Goal: Task Accomplishment & Management: Manage account settings

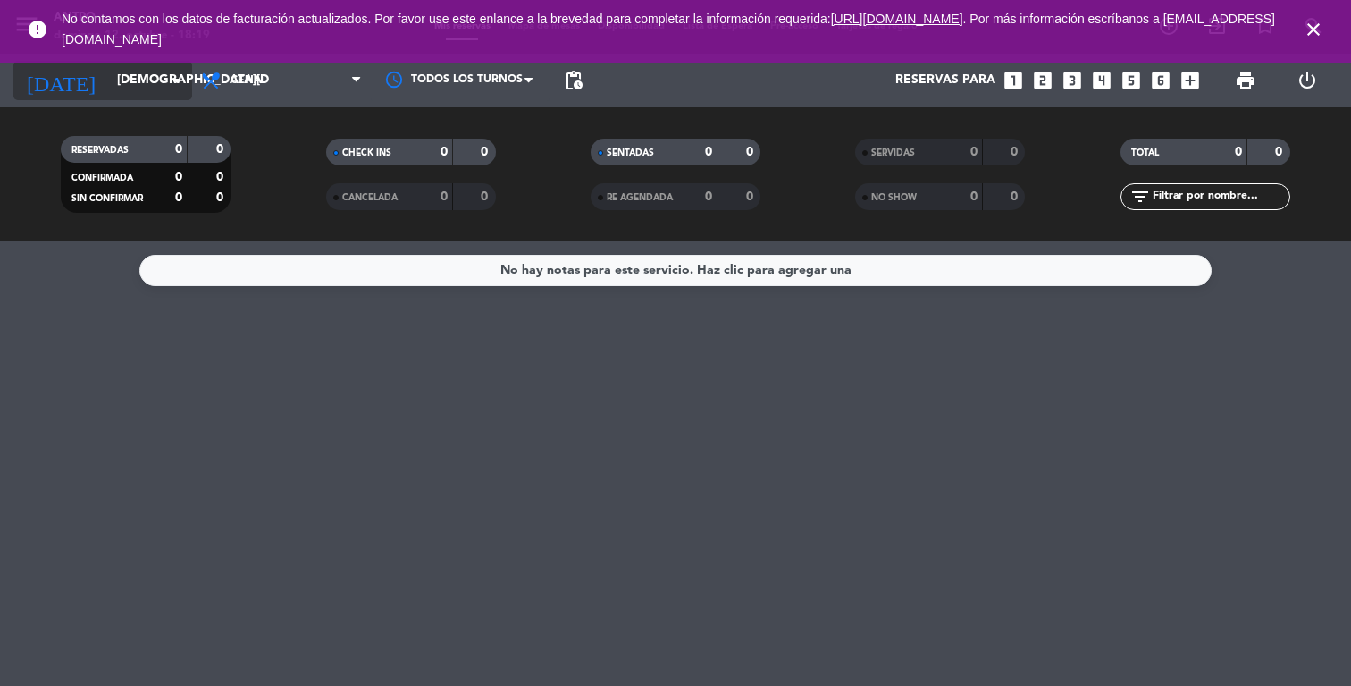
click at [157, 85] on input "[DEMOGRAPHIC_DATA][DATE]" at bounding box center [193, 80] width 170 height 32
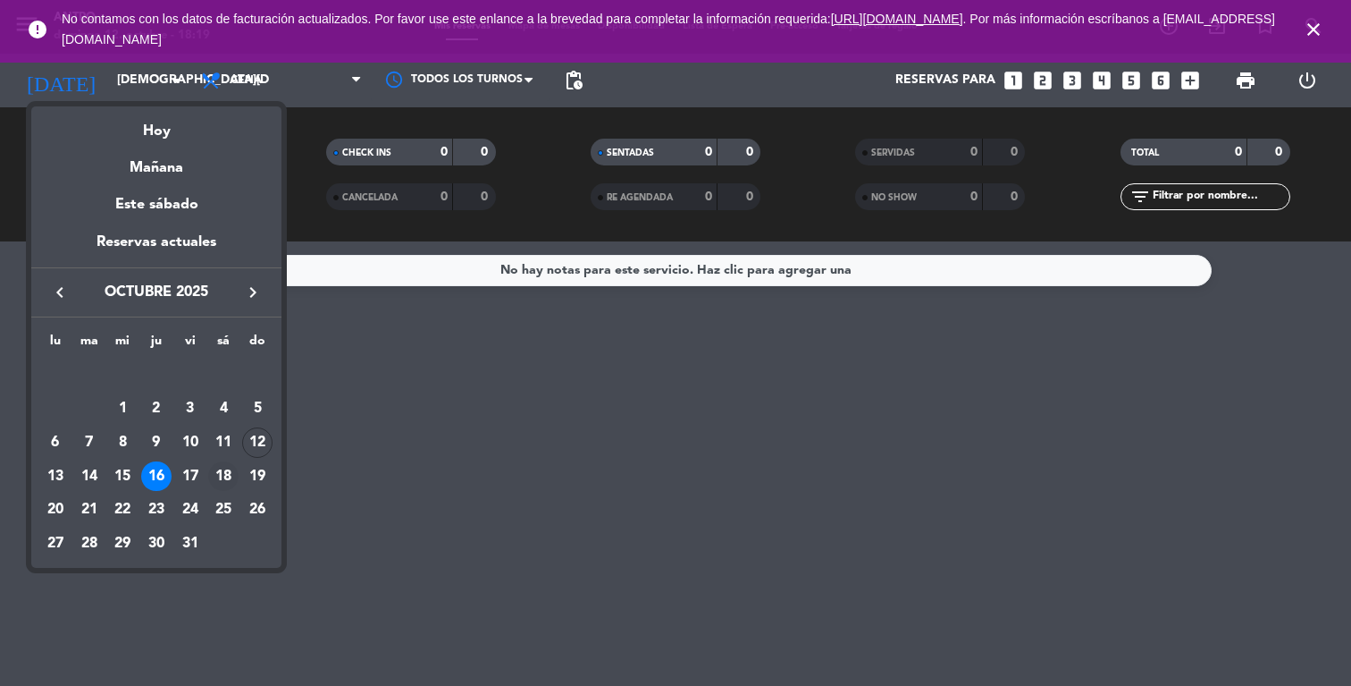
click at [223, 479] on div "18" at bounding box center [223, 476] width 30 height 30
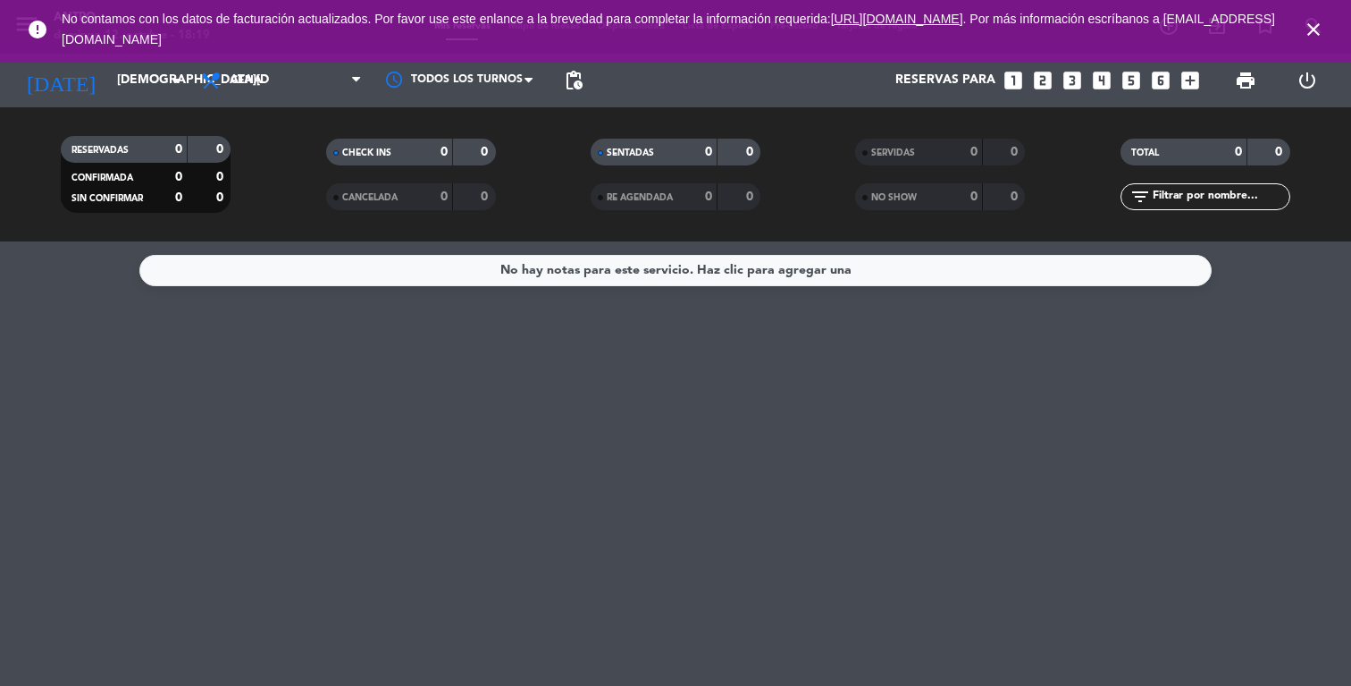
type input "[DATE]"
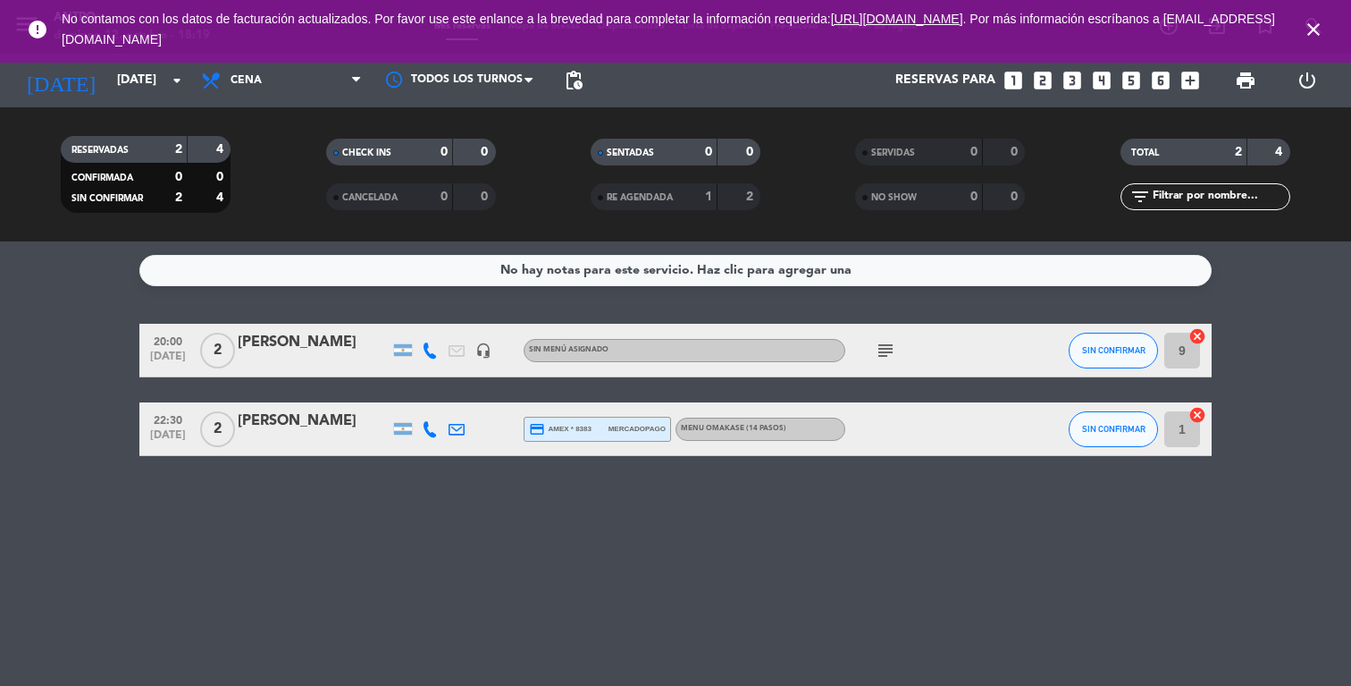
click at [264, 342] on div "[PERSON_NAME]" at bounding box center [314, 342] width 152 height 23
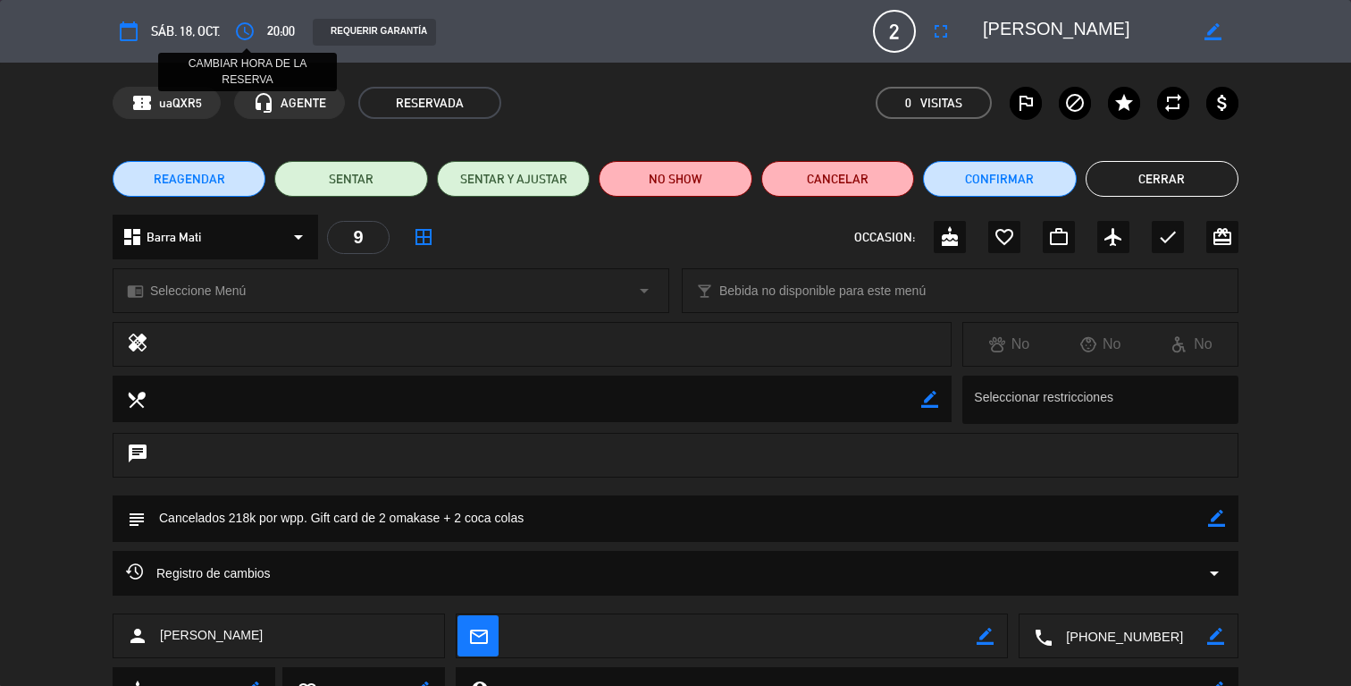
click at [241, 29] on icon "access_time" at bounding box center [244, 31] width 21 height 21
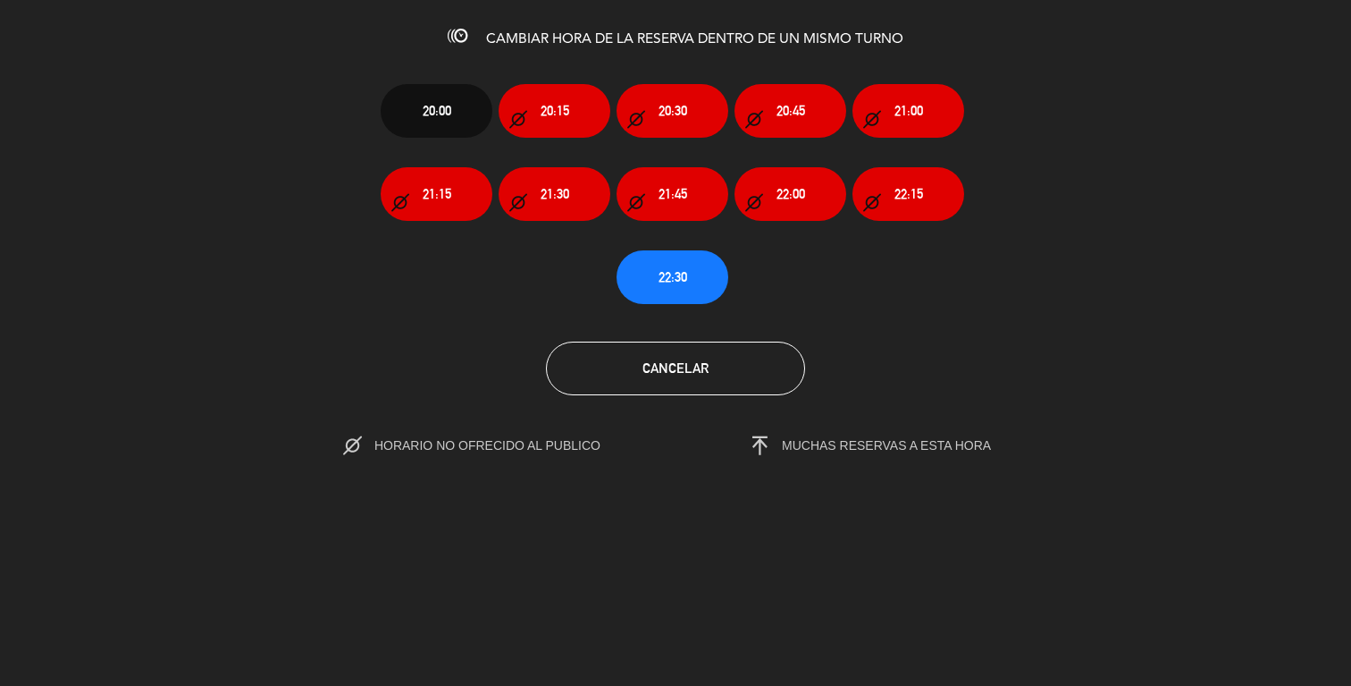
click at [702, 307] on section "20:00 20:15 20:30 20:45 21:00 21:15 21:30 21:45 22:00 22:15 22:30 Cancelar HORA…" at bounding box center [675, 257] width 1351 height 404
click at [684, 282] on span "22:30" at bounding box center [673, 276] width 29 height 21
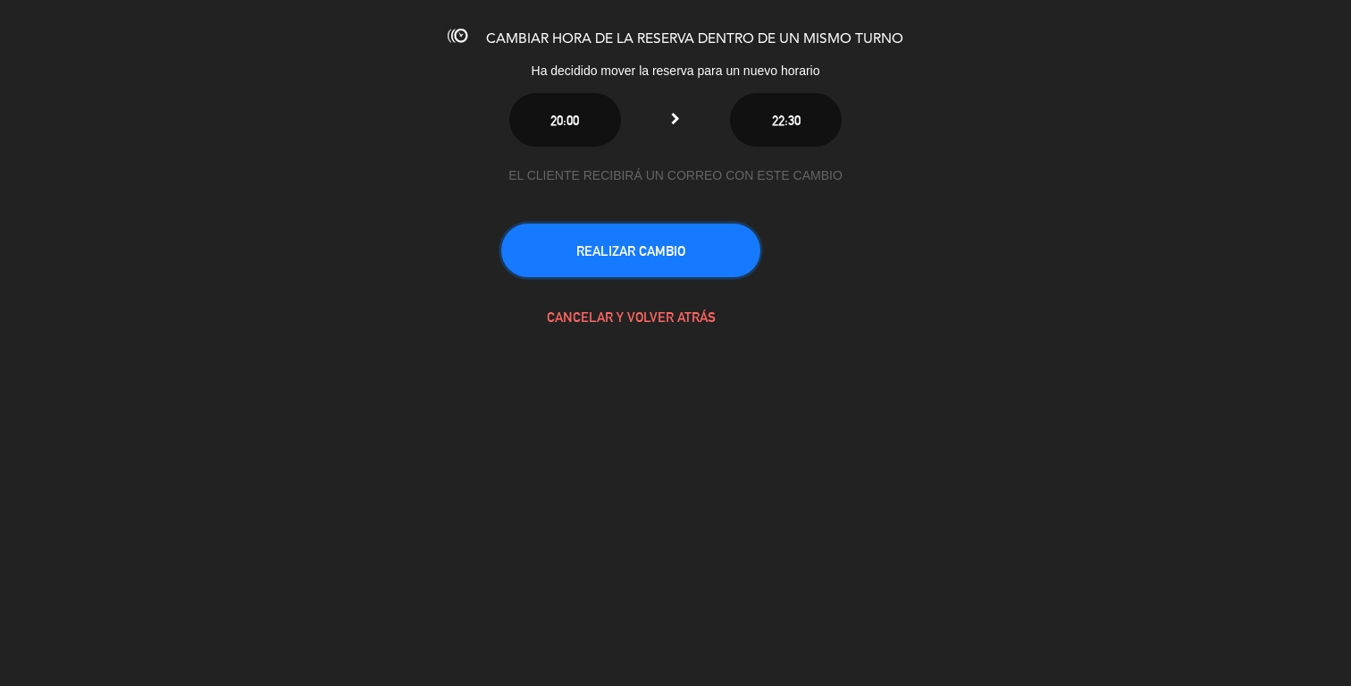
click at [652, 238] on button "REALIZAR CAMBIO" at bounding box center [630, 250] width 259 height 54
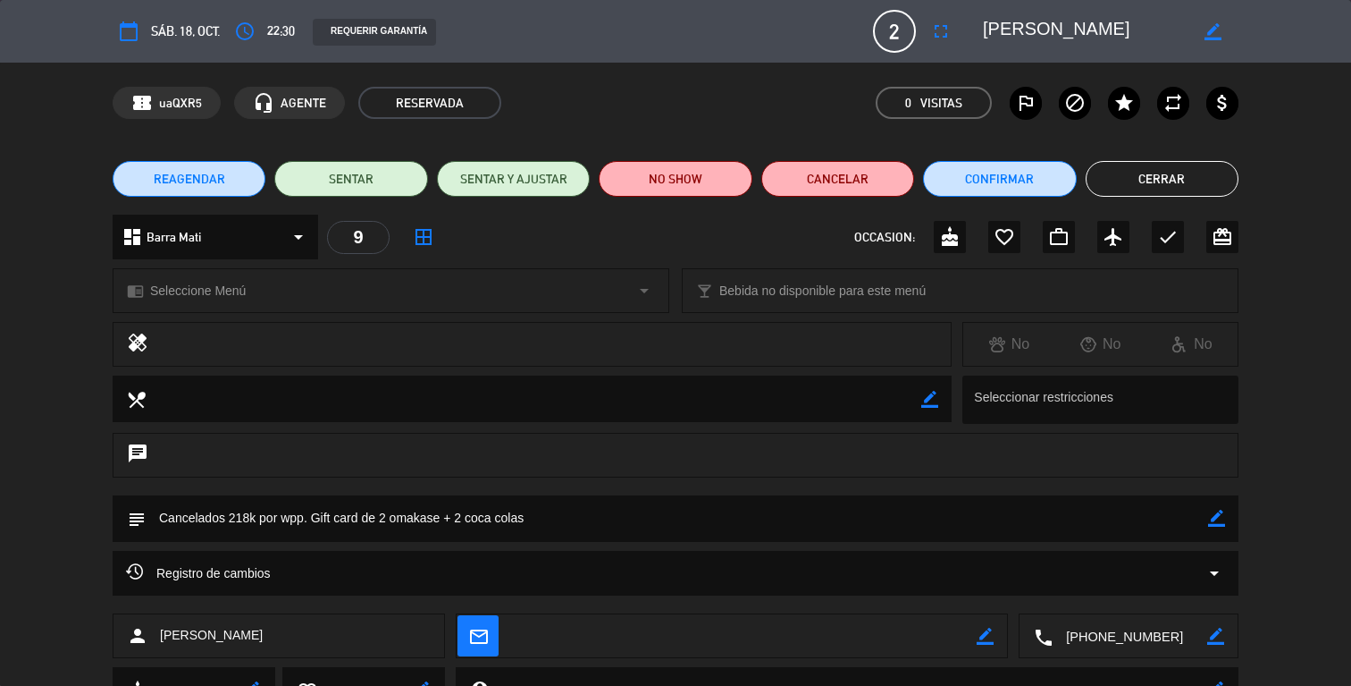
click at [1186, 186] on button "Cerrar" at bounding box center [1162, 179] width 153 height 36
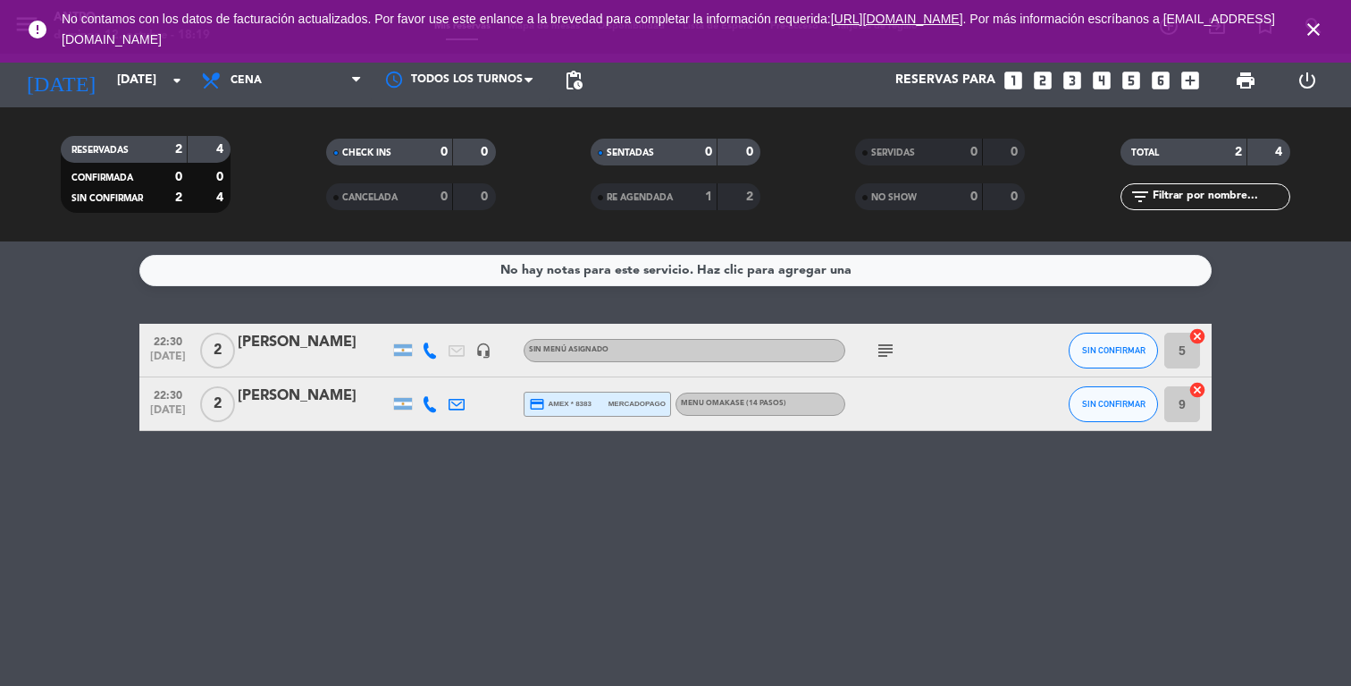
click at [786, 402] on div "MENU OMAKASE (14 PASOS)" at bounding box center [761, 403] width 170 height 23
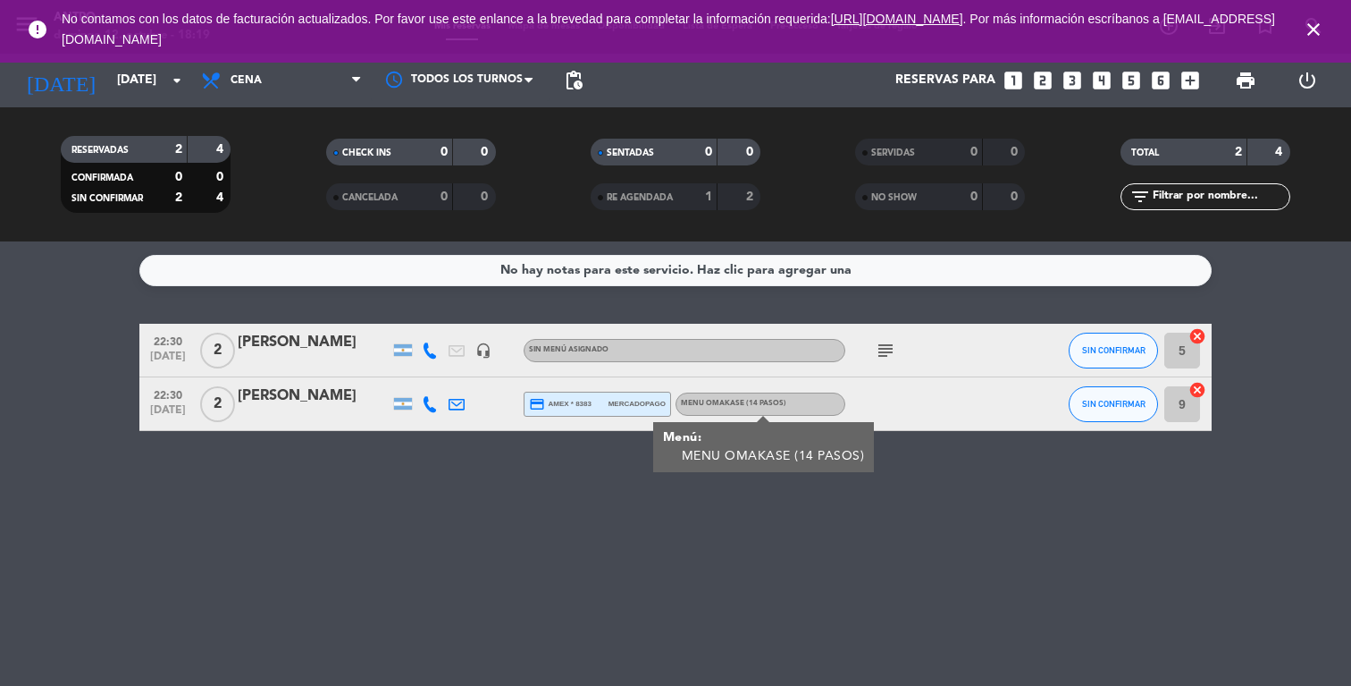
click at [786, 402] on div "MENU OMAKASE (14 PASOS)" at bounding box center [761, 403] width 170 height 23
